Goal: Task Accomplishment & Management: Use online tool/utility

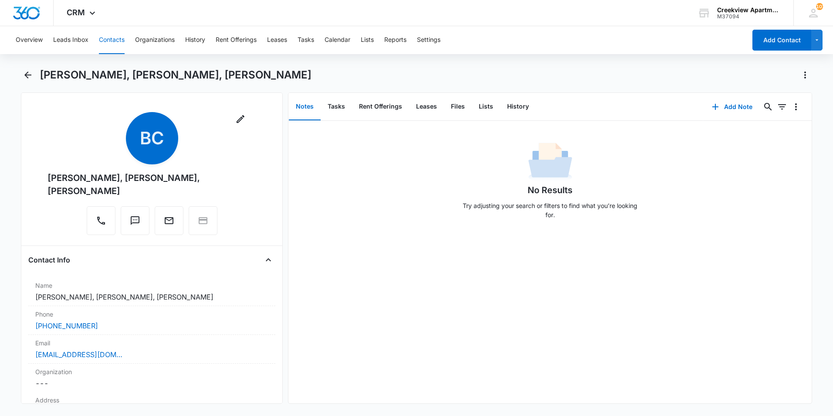
scroll to position [653, 0]
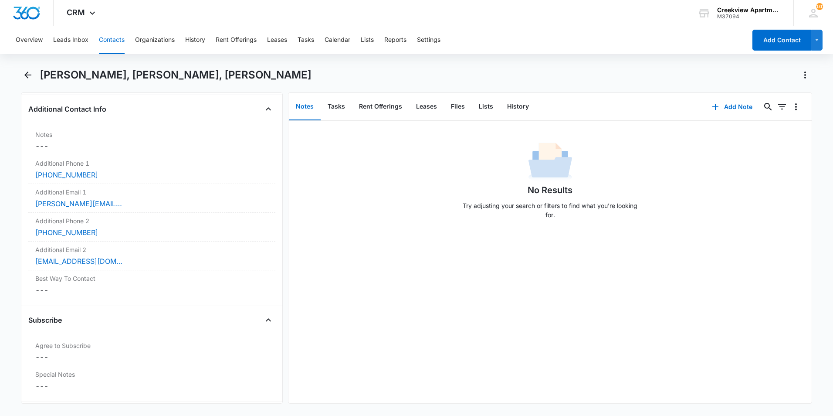
click at [645, 210] on div "No Results Try adjusting your search or filters to find what you’re looking for." at bounding box center [549, 183] width 523 height 86
click at [34, 80] on button "Back" at bounding box center [28, 75] width 14 height 14
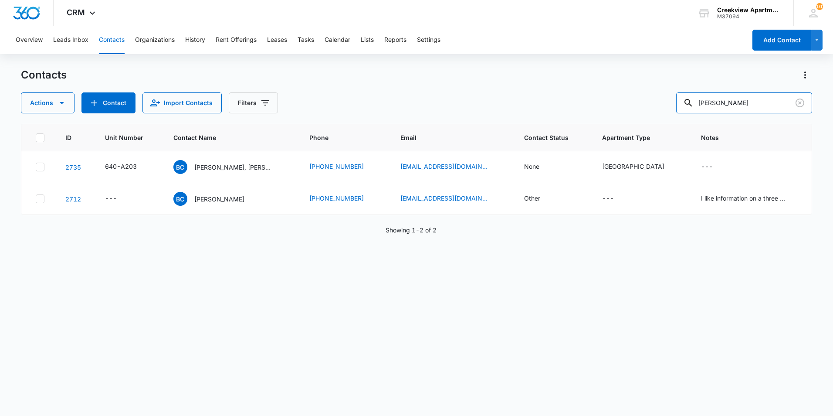
drag, startPoint x: 724, startPoint y: 107, endPoint x: 677, endPoint y: 104, distance: 47.1
click at [677, 104] on div "Actions Contact Import Contacts Filters benita" at bounding box center [416, 102] width 791 height 21
type input "[PERSON_NAME]"
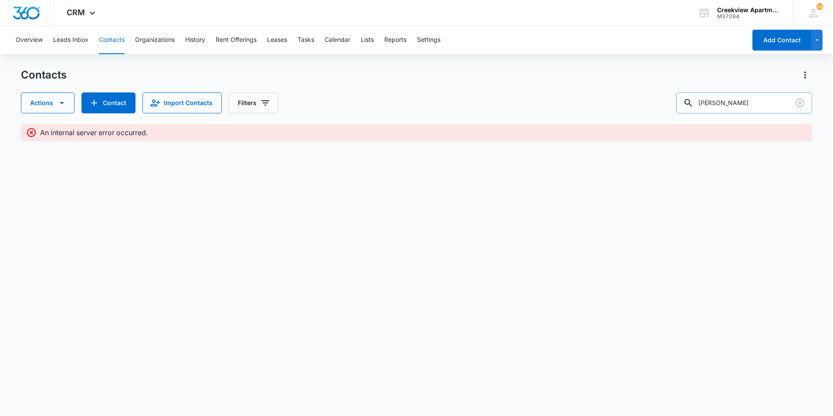
drag, startPoint x: 753, startPoint y: 105, endPoint x: 697, endPoint y: 105, distance: 56.6
click at [697, 105] on div "[PERSON_NAME]" at bounding box center [744, 102] width 136 height 21
click at [107, 45] on button "Contacts" at bounding box center [112, 40] width 26 height 28
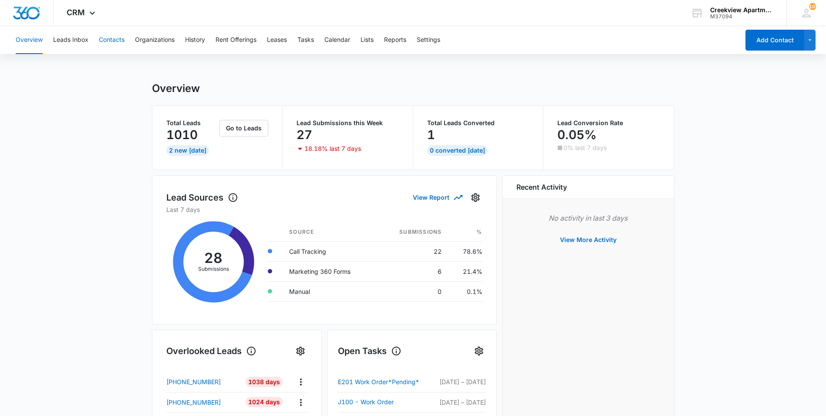
click at [116, 44] on button "Contacts" at bounding box center [112, 40] width 26 height 28
